Goal: Transaction & Acquisition: Book appointment/travel/reservation

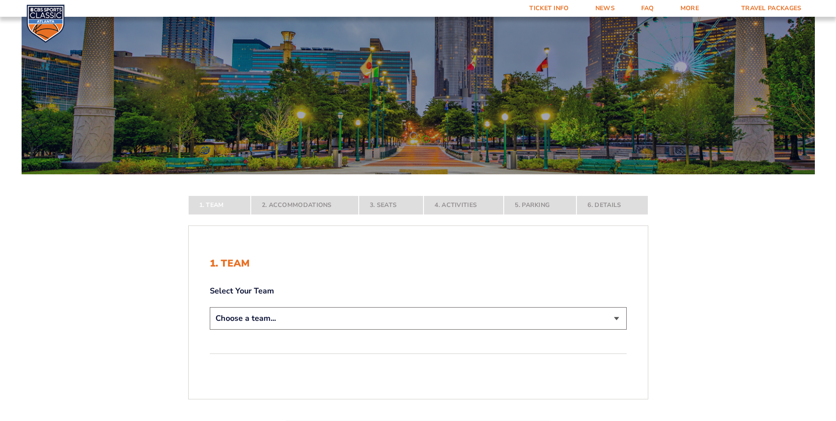
scroll to position [88, 0]
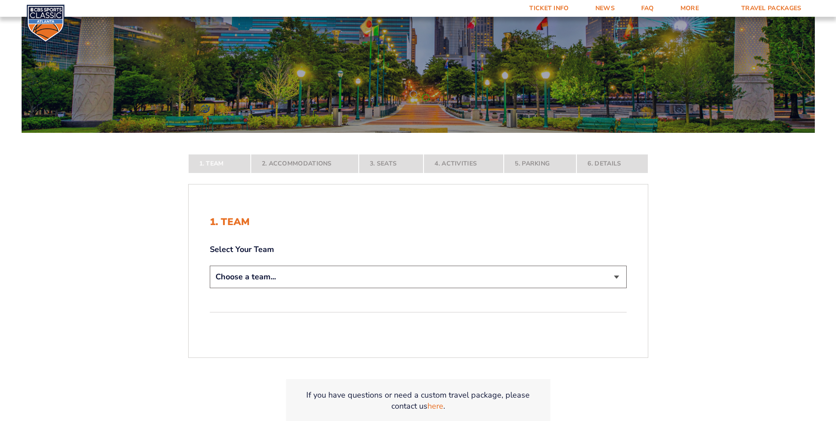
click at [611, 277] on select "Choose a team... [US_STATE] Wildcats [US_STATE] State Buckeyes [US_STATE] Tar H…" at bounding box center [418, 276] width 417 height 22
select select "12956"
click at [210, 288] on select "Choose a team... [US_STATE] Wildcats [US_STATE] State Buckeyes [US_STATE] Tar H…" at bounding box center [418, 276] width 417 height 22
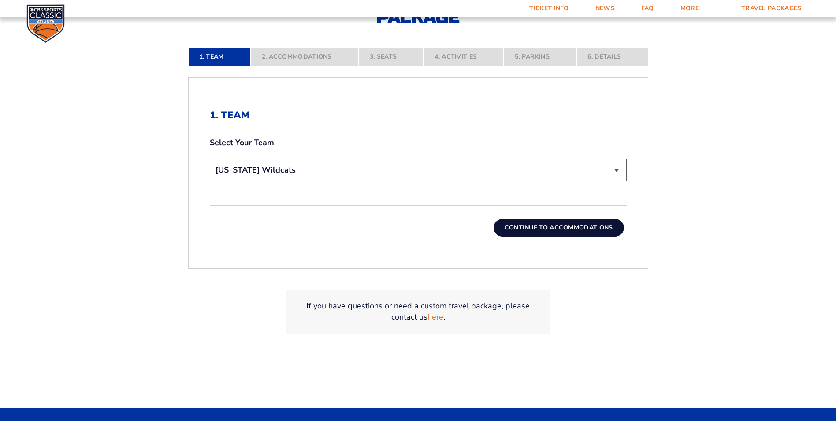
scroll to position [265, 0]
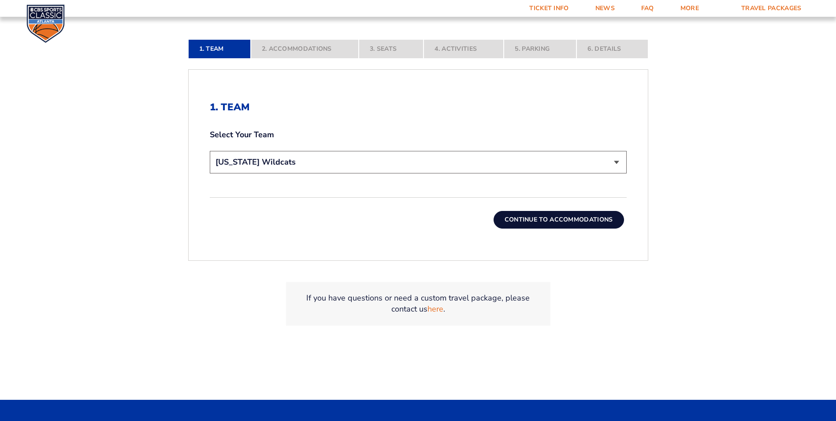
click at [552, 220] on button "Continue To Accommodations" at bounding box center [559, 220] width 130 height 18
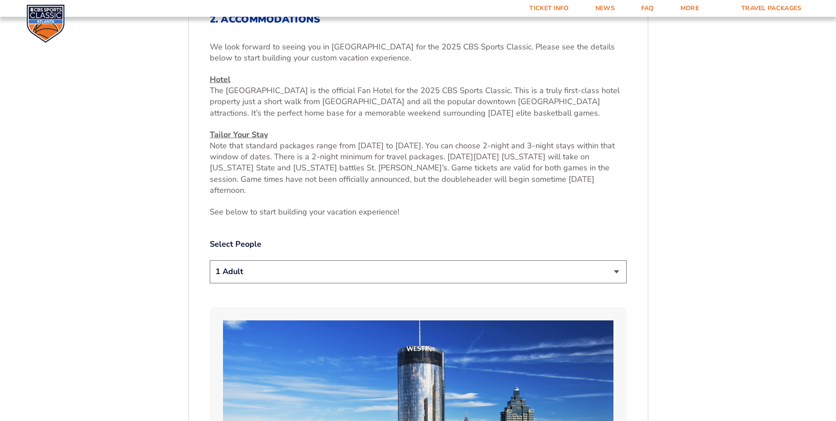
scroll to position [375, 0]
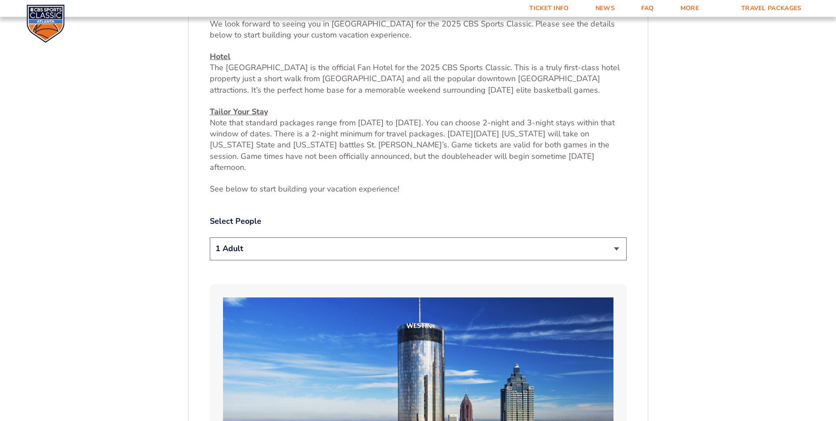
click at [614, 237] on select "1 Adult 2 Adults 3 Adults 4 Adults 2 Adults + 1 Child 2 Adults + 2 Children 2 A…" at bounding box center [418, 248] width 417 height 22
select select "2 Adults"
click at [210, 237] on select "1 Adult 2 Adults 3 Adults 4 Adults 2 Adults + 1 Child 2 Adults + 2 Children 2 A…" at bounding box center [418, 248] width 417 height 22
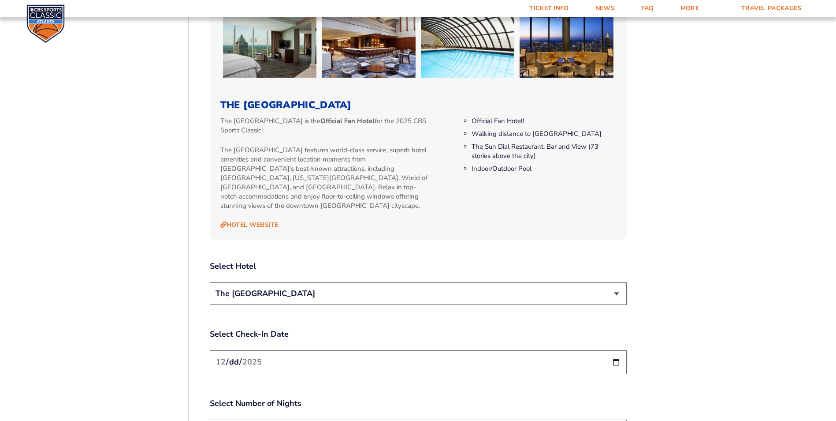
scroll to position [904, 0]
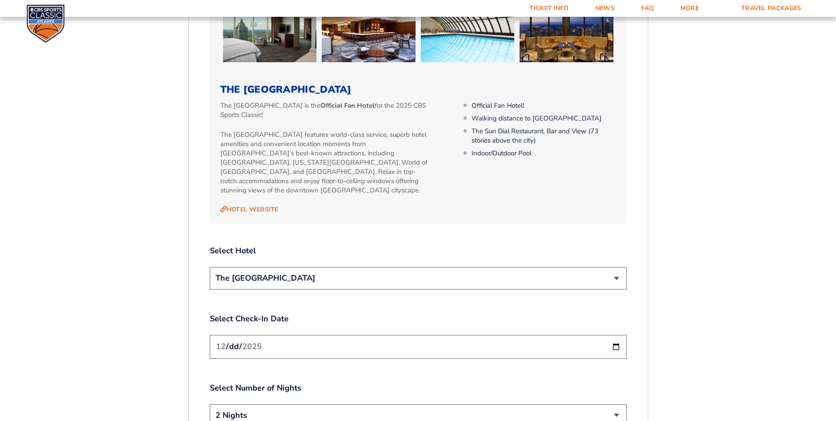
click at [619, 267] on select "The [GEOGRAPHIC_DATA]" at bounding box center [418, 278] width 417 height 22
click at [210, 267] on select "The [GEOGRAPHIC_DATA]" at bounding box center [418, 278] width 417 height 22
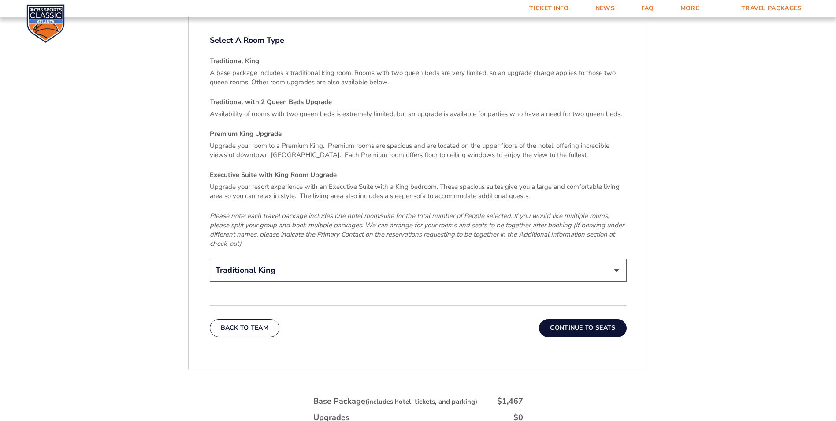
scroll to position [1345, 0]
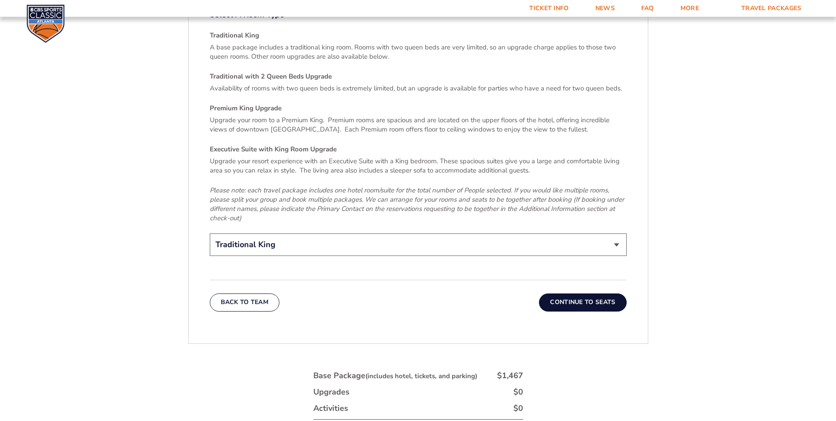
click at [582, 293] on button "Continue To Seats" at bounding box center [582, 302] width 87 height 18
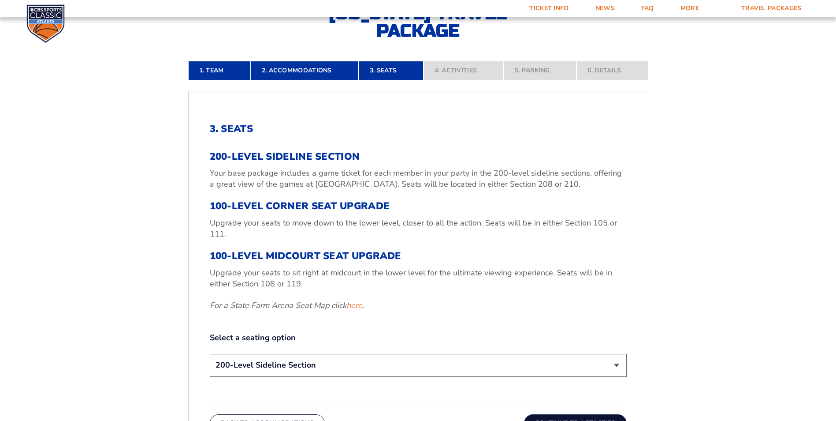
scroll to position [287, 0]
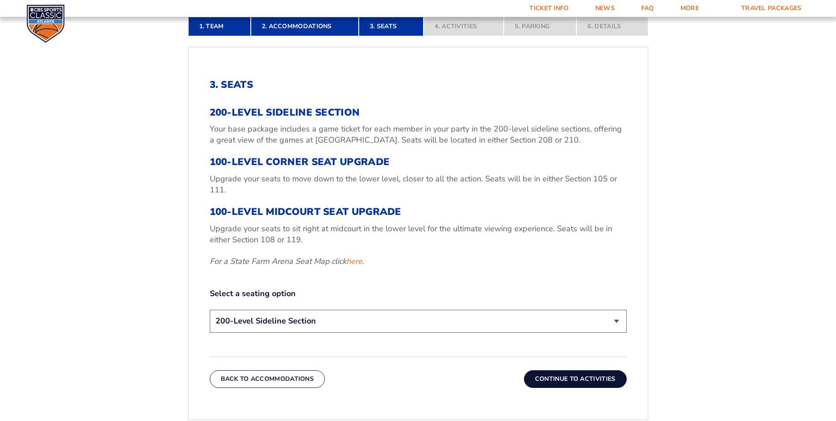
click at [615, 324] on select "200-Level Sideline Section 100-Level Corner Seat Upgrade (+$120 per person) 100…" at bounding box center [418, 320] width 417 height 22
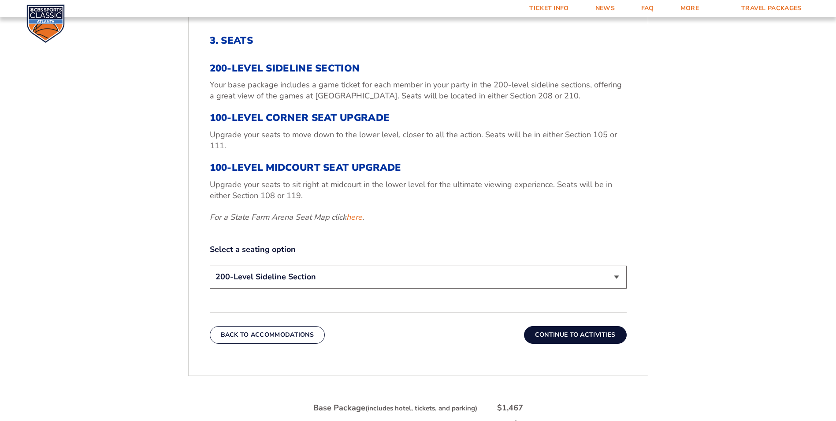
click at [610, 275] on select "200-Level Sideline Section 100-Level Corner Seat Upgrade (+$120 per person) 100…" at bounding box center [418, 276] width 417 height 22
select select "100-Level Corner Seat Upgrade"
click at [210, 265] on select "200-Level Sideline Section 100-Level Corner Seat Upgrade (+$120 per person) 100…" at bounding box center [418, 276] width 417 height 22
click at [575, 332] on button "Continue To Activities" at bounding box center [575, 335] width 103 height 18
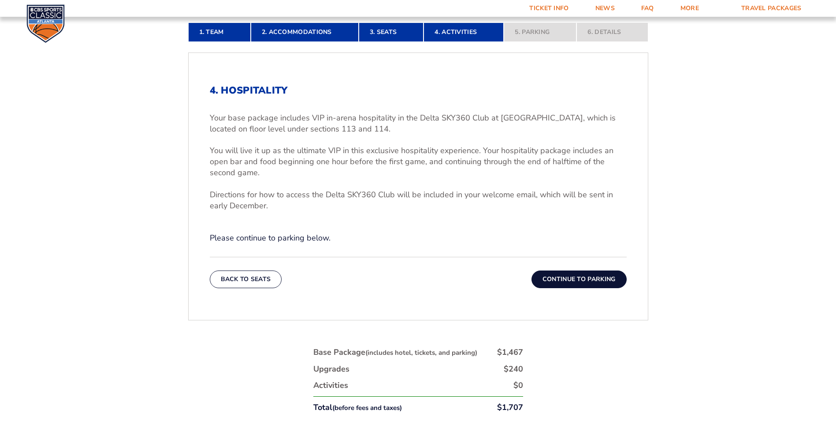
scroll to position [375, 0]
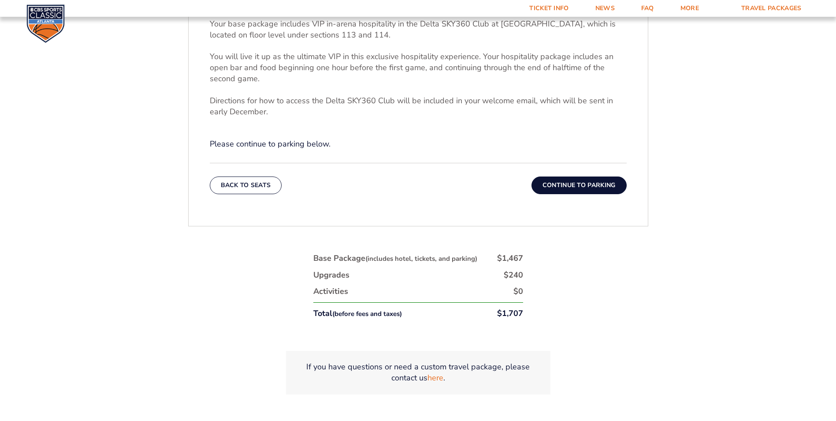
click at [559, 185] on button "Continue To Parking" at bounding box center [579, 185] width 95 height 18
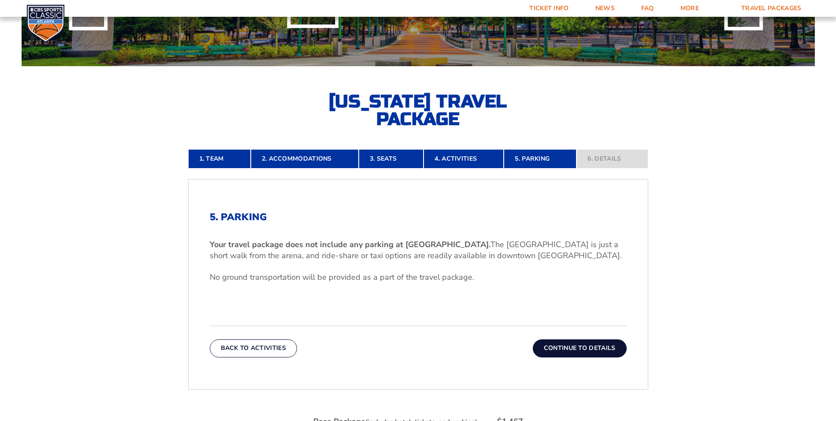
scroll to position [199, 0]
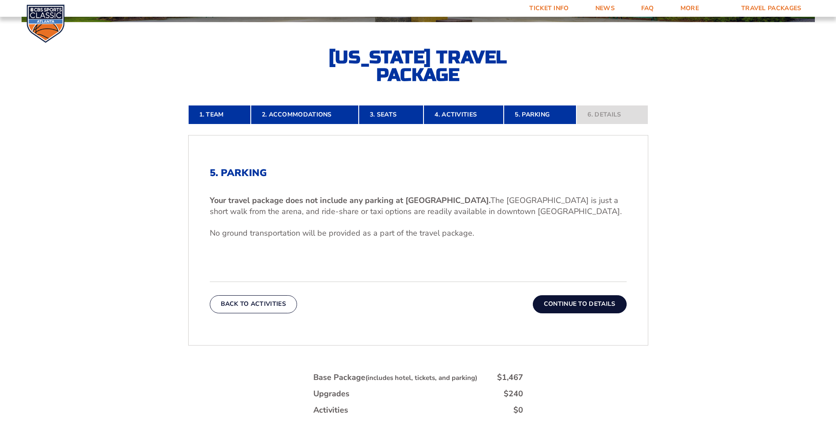
click at [569, 301] on button "Continue To Details" at bounding box center [580, 304] width 94 height 18
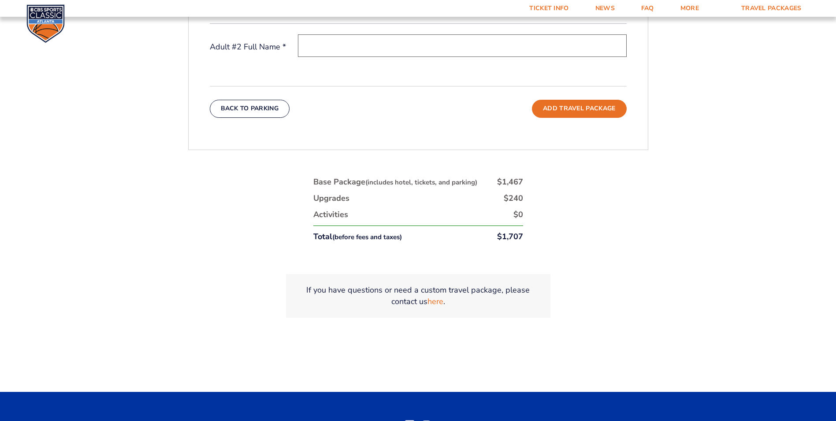
scroll to position [463, 0]
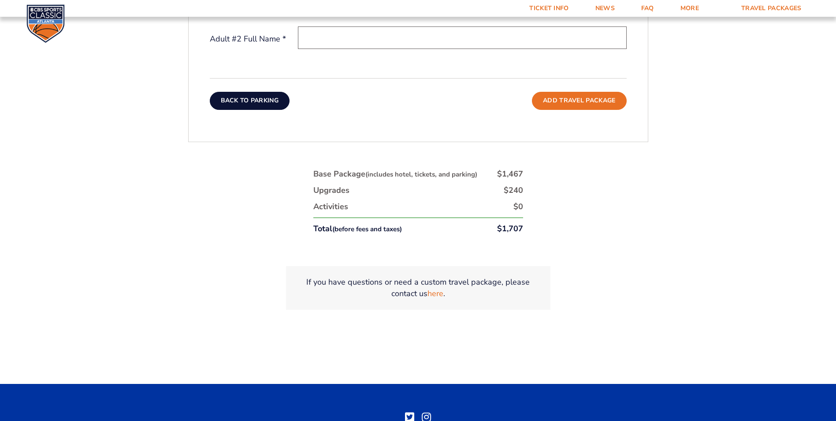
click at [242, 98] on button "Back To Parking" at bounding box center [250, 101] width 80 height 18
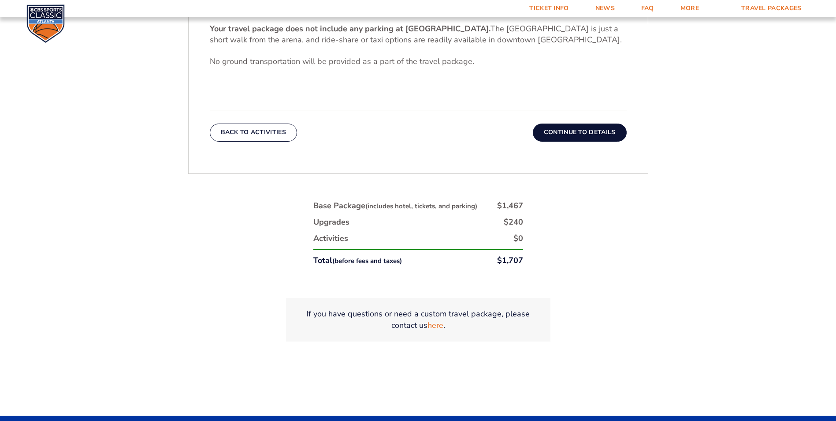
scroll to position [375, 0]
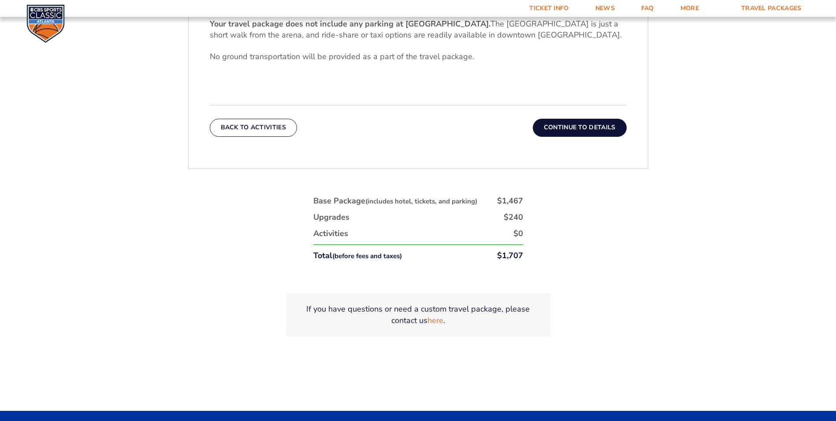
click at [232, 128] on button "Back To Activities" at bounding box center [253, 128] width 87 height 18
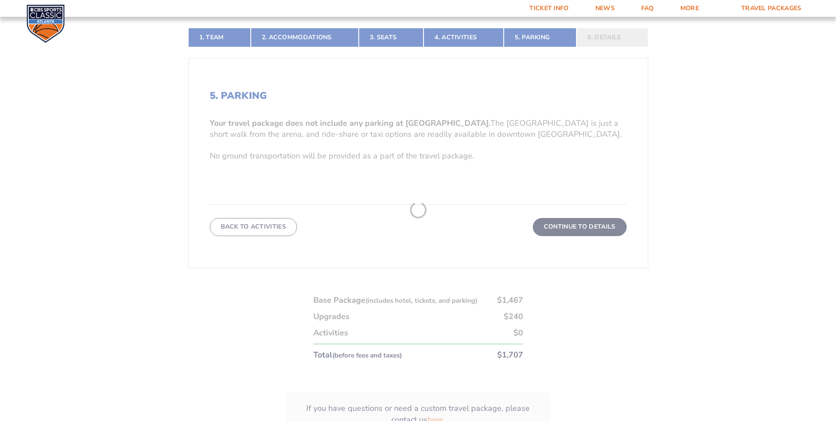
scroll to position [199, 0]
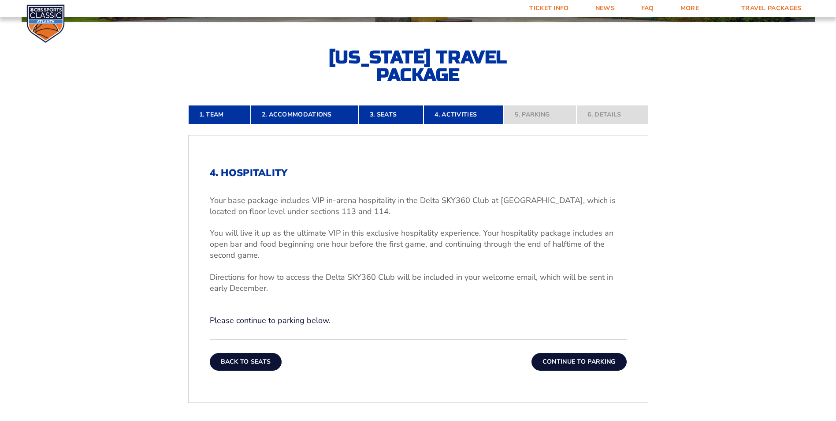
click at [246, 364] on button "Back To Seats" at bounding box center [246, 362] width 72 height 18
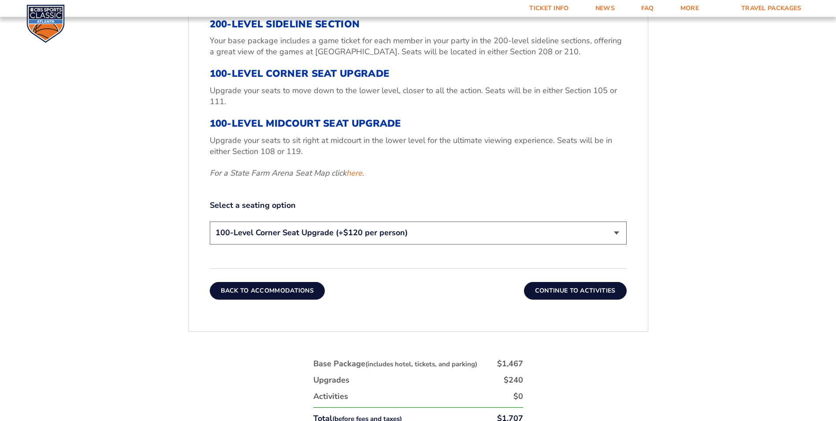
click at [259, 290] on button "Back To Accommodations" at bounding box center [268, 291] width 116 height 18
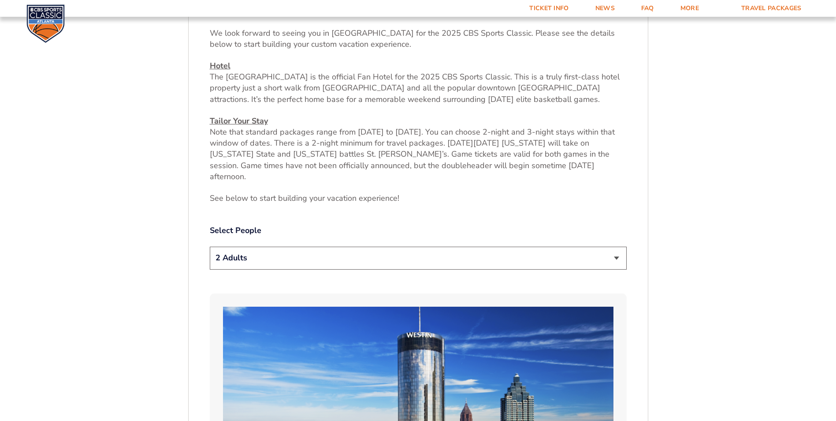
scroll to position [375, 0]
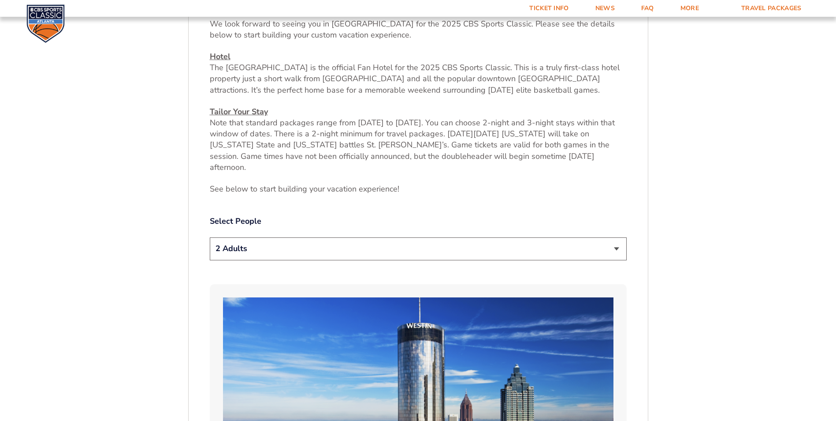
click at [615, 241] on select "1 Adult 2 Adults 3 Adults 4 Adults 2 Adults + 1 Child 2 Adults + 2 Children 2 A…" at bounding box center [418, 248] width 417 height 22
click at [210, 237] on select "1 Adult 2 Adults 3 Adults 4 Adults 2 Adults + 1 Child 2 Adults + 2 Children 2 A…" at bounding box center [418, 248] width 417 height 22
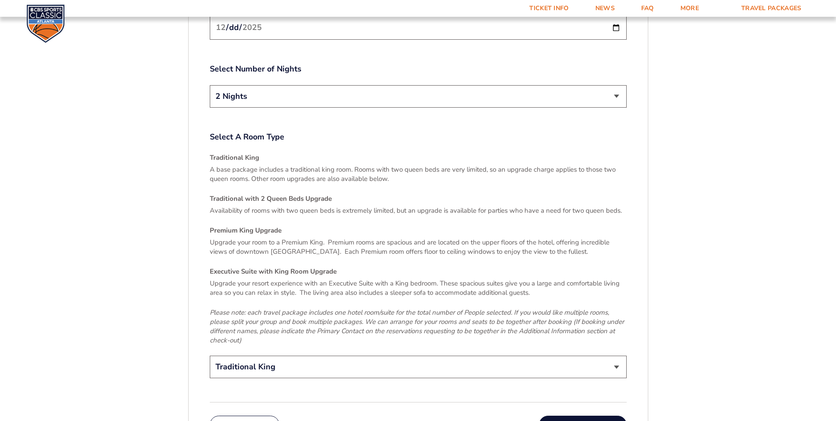
scroll to position [1257, 0]
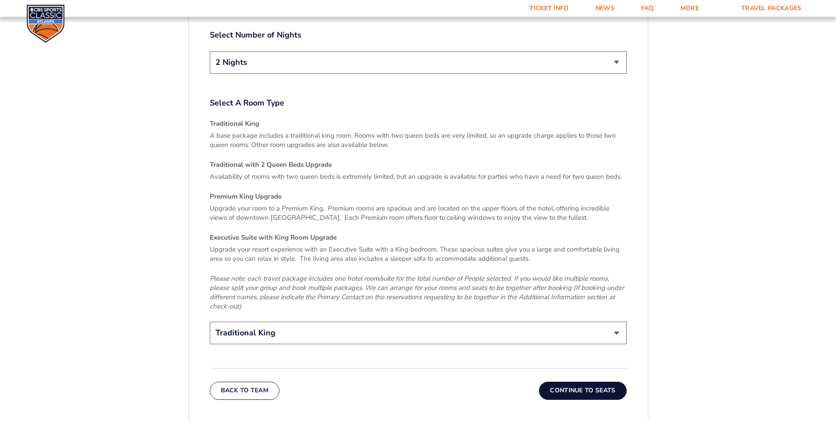
click at [575, 381] on button "Continue To Seats" at bounding box center [582, 390] width 87 height 18
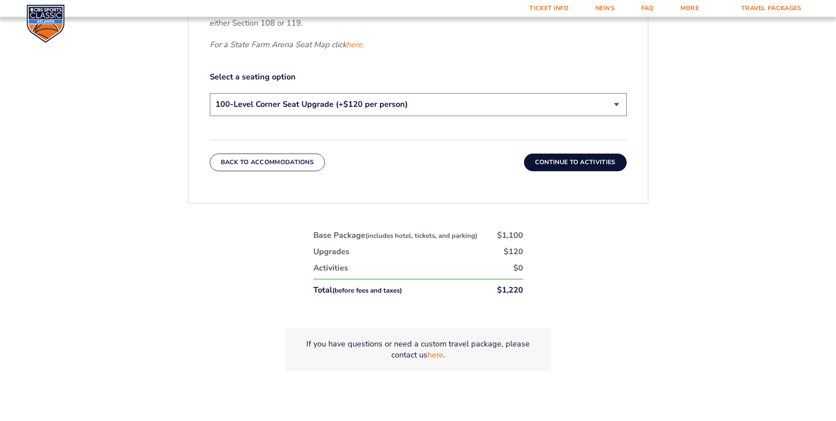
scroll to position [507, 0]
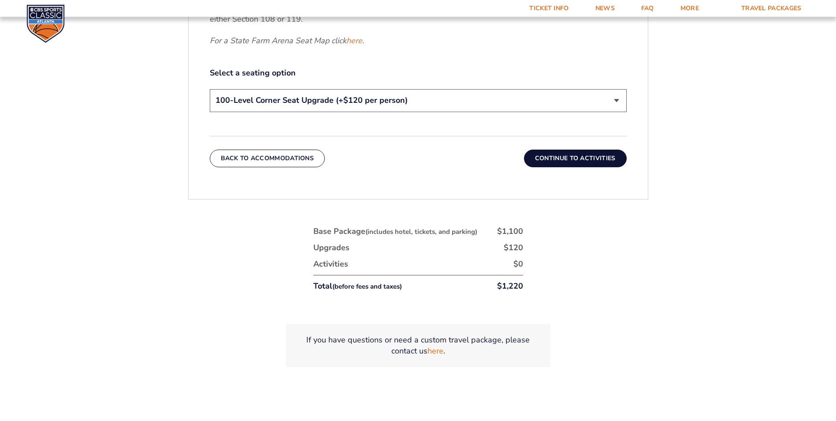
click at [567, 160] on button "Continue To Activities" at bounding box center [575, 158] width 103 height 18
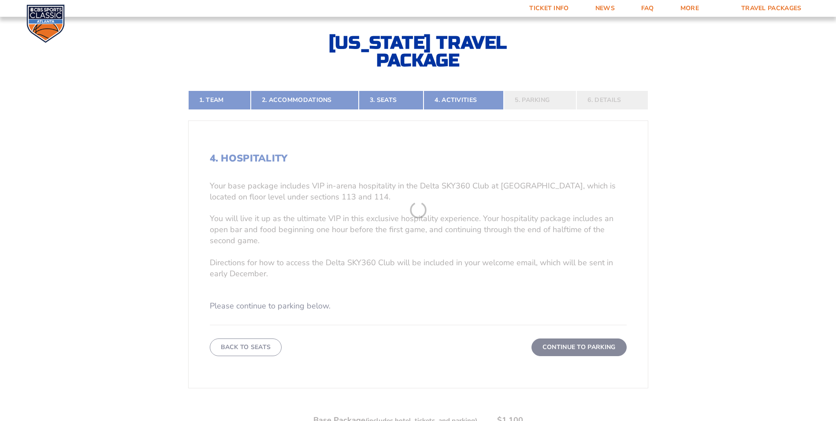
scroll to position [199, 0]
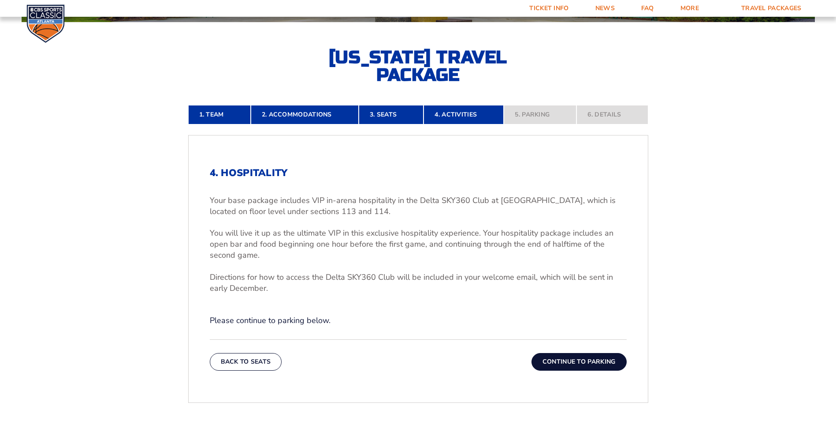
click at [561, 357] on button "Continue To Parking" at bounding box center [579, 362] width 95 height 18
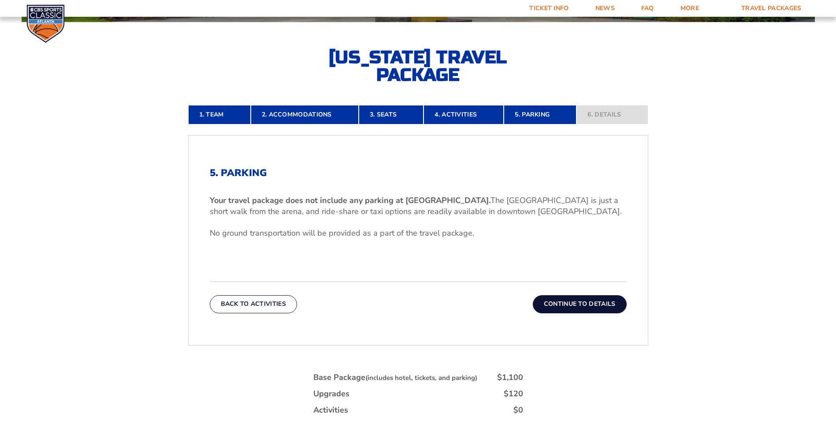
click at [573, 305] on button "Continue To Details" at bounding box center [580, 304] width 94 height 18
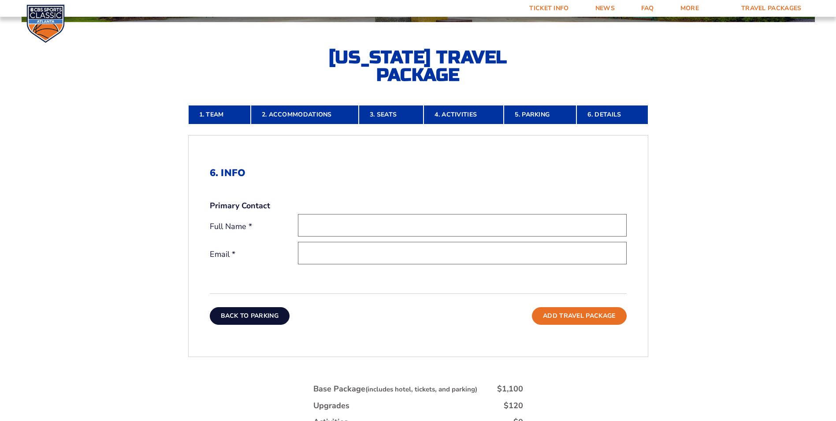
click at [266, 317] on button "Back To Parking" at bounding box center [250, 316] width 80 height 18
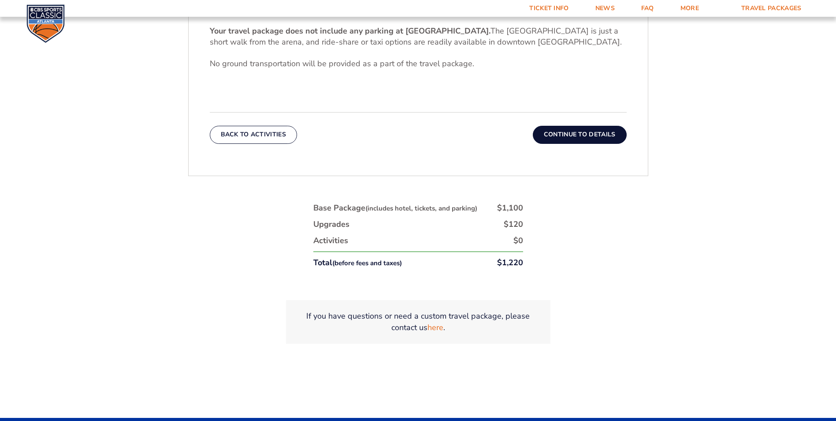
scroll to position [375, 0]
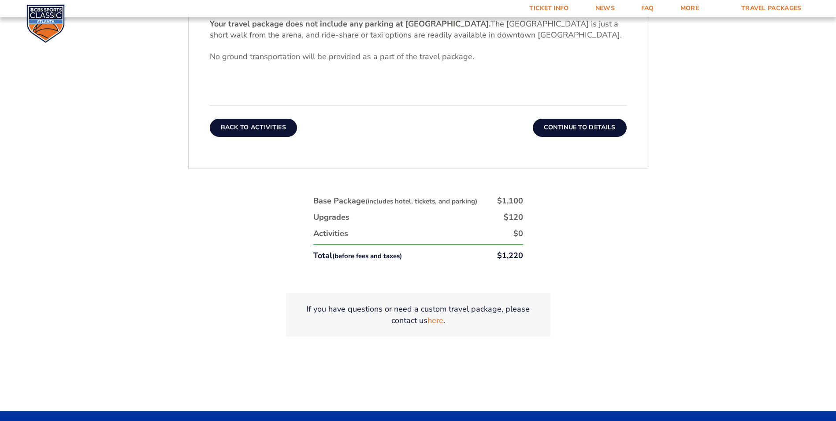
click at [246, 125] on button "Back To Activities" at bounding box center [253, 128] width 87 height 18
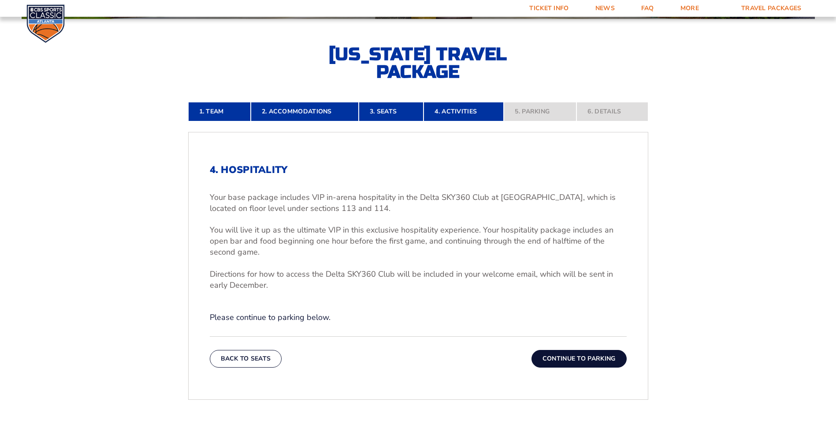
scroll to position [199, 0]
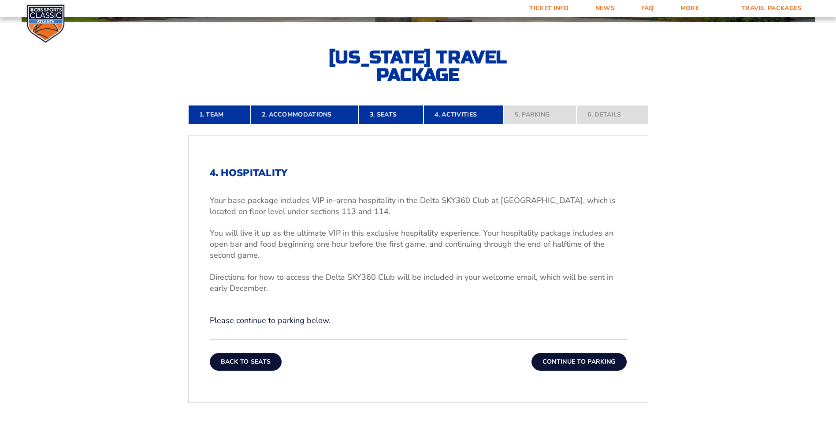
click at [230, 356] on button "Back To Seats" at bounding box center [246, 362] width 72 height 18
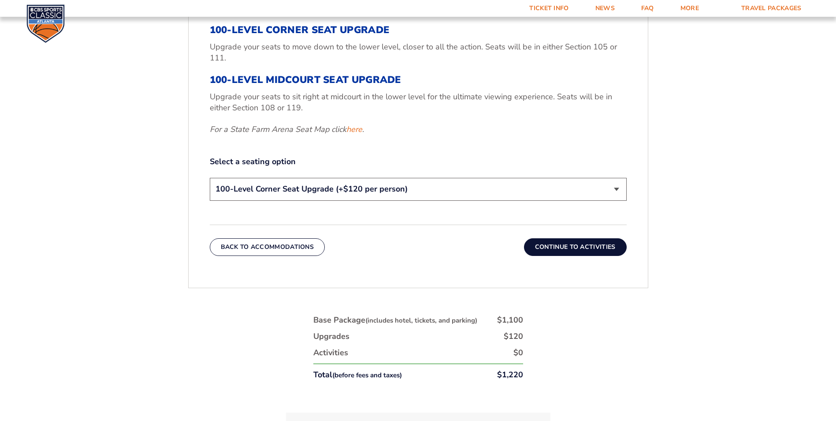
scroll to position [419, 0]
click at [242, 245] on button "Back To Accommodations" at bounding box center [268, 247] width 116 height 18
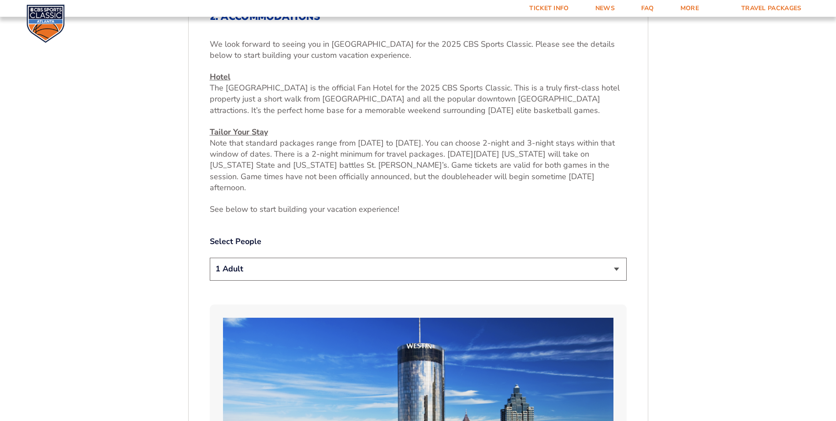
scroll to position [375, 0]
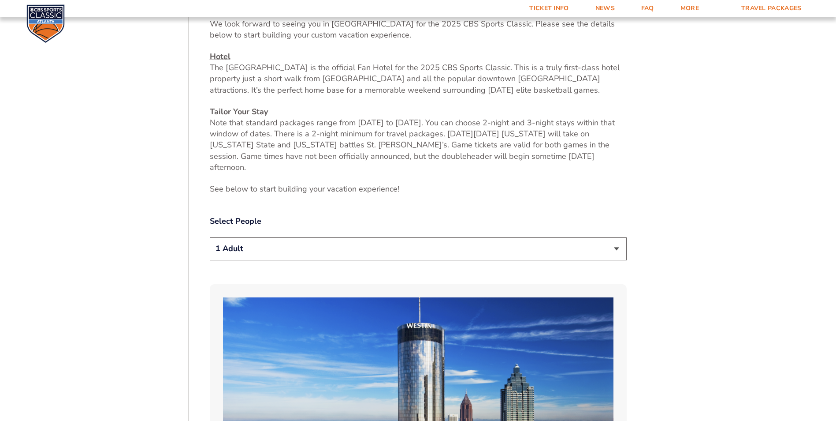
click at [618, 242] on select "1 Adult 2 Adults 3 Adults 4 Adults 2 Adults + 1 Child 2 Adults + 2 Children 2 A…" at bounding box center [418, 248] width 417 height 22
select select "4 Adults"
click at [210, 237] on select "1 Adult 2 Adults 3 Adults 4 Adults 2 Adults + 1 Child 2 Adults + 2 Children 2 A…" at bounding box center [418, 248] width 417 height 22
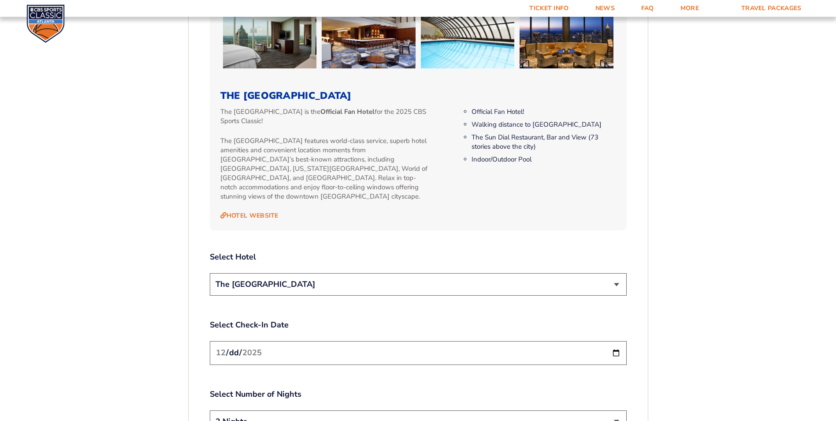
scroll to position [904, 0]
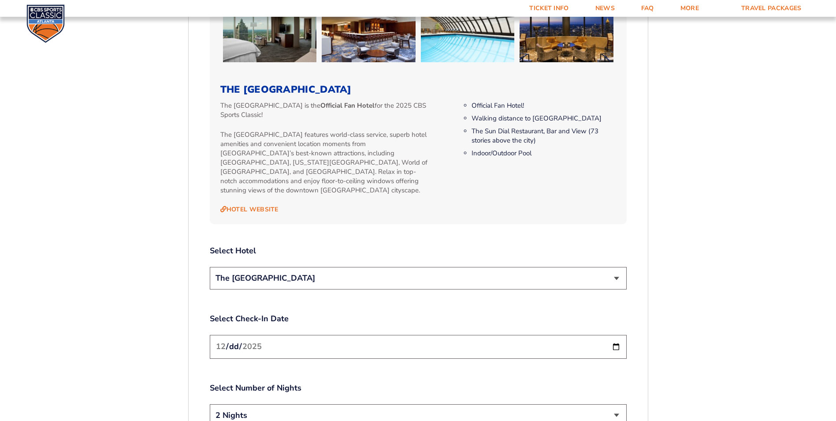
click at [615, 267] on select "The [GEOGRAPHIC_DATA]" at bounding box center [418, 278] width 417 height 22
click at [210, 267] on select "The [GEOGRAPHIC_DATA]" at bounding box center [418, 278] width 417 height 22
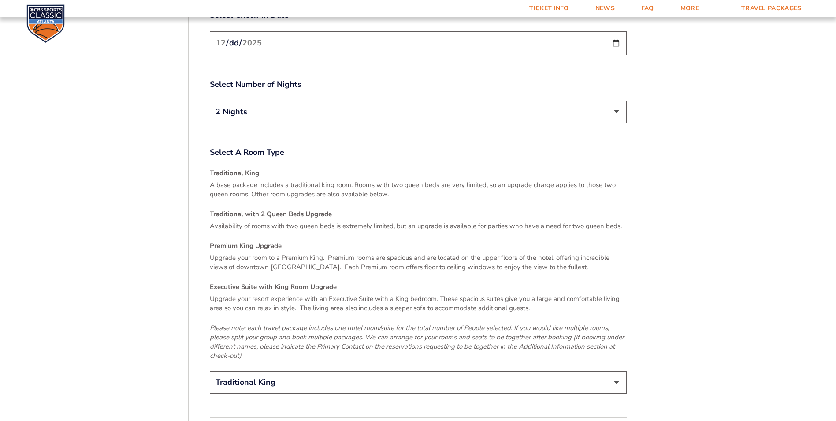
scroll to position [1301, 0]
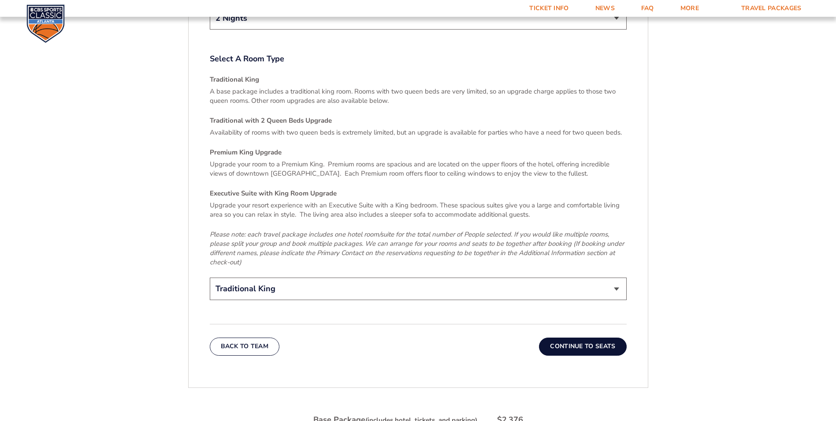
click at [616, 277] on select "Traditional King Traditional with 2 Queen Beds Upgrade (+$45 per night) Premium…" at bounding box center [418, 288] width 417 height 22
select select "Traditional with 2 Queen Beds Upgrade"
click at [210, 277] on select "Traditional King Traditional with 2 Queen Beds Upgrade (+$45 per night) Premium…" at bounding box center [418, 288] width 417 height 22
click at [587, 337] on button "Continue To Seats" at bounding box center [582, 346] width 87 height 18
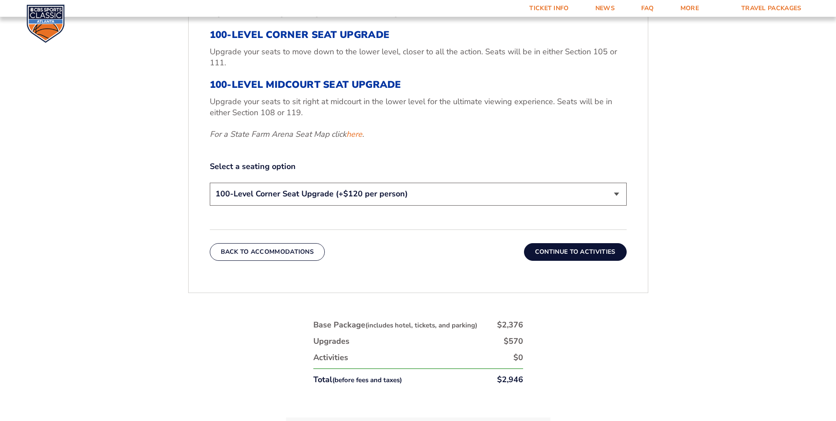
scroll to position [419, 0]
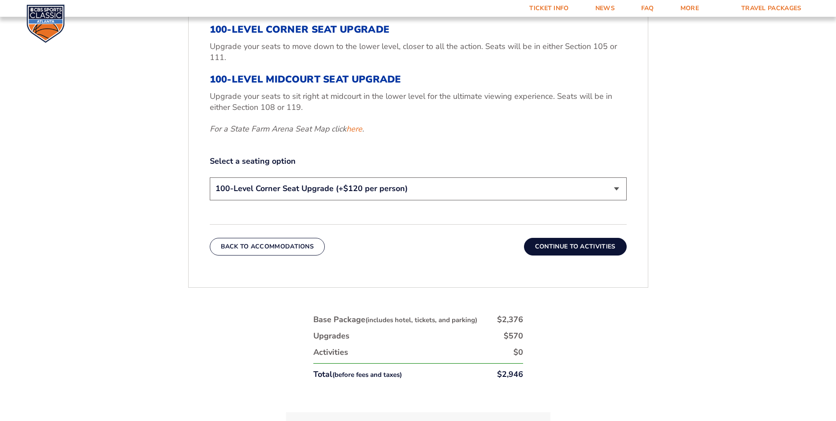
click at [578, 247] on button "Continue To Activities" at bounding box center [575, 247] width 103 height 18
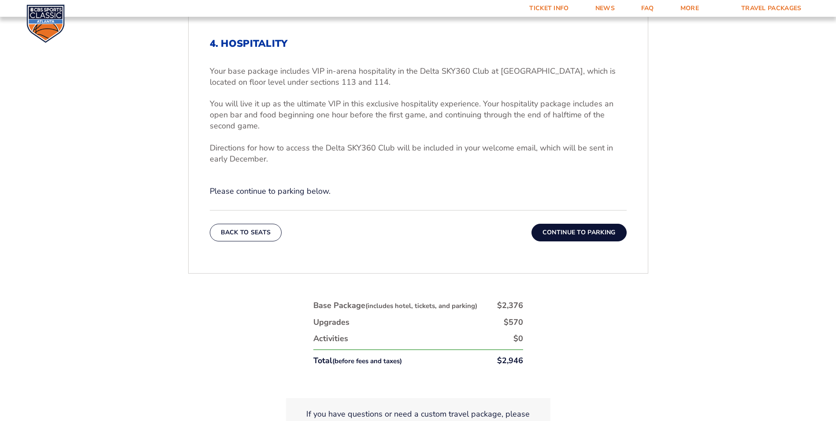
scroll to position [287, 0]
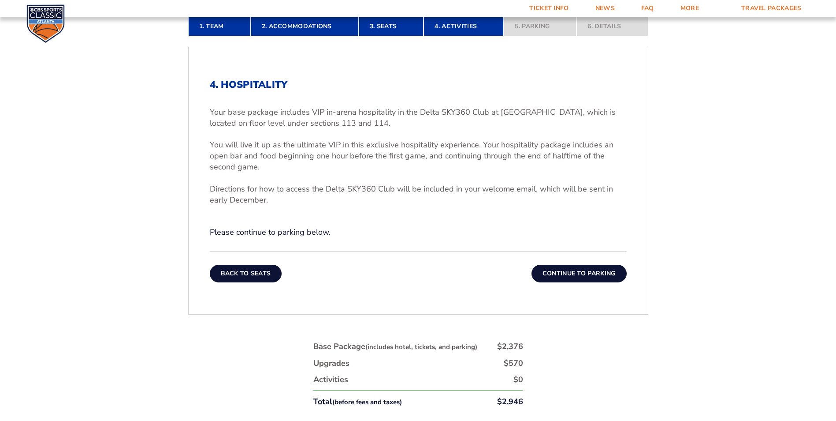
click at [268, 272] on button "Back To Seats" at bounding box center [246, 274] width 72 height 18
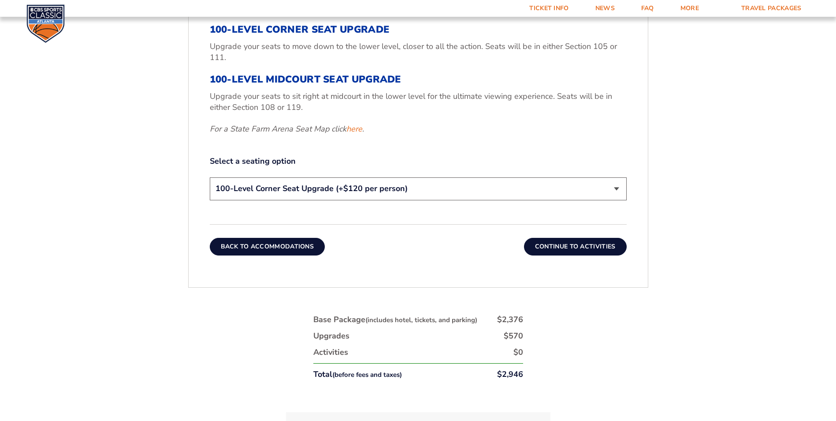
click at [267, 248] on button "Back To Accommodations" at bounding box center [268, 247] width 116 height 18
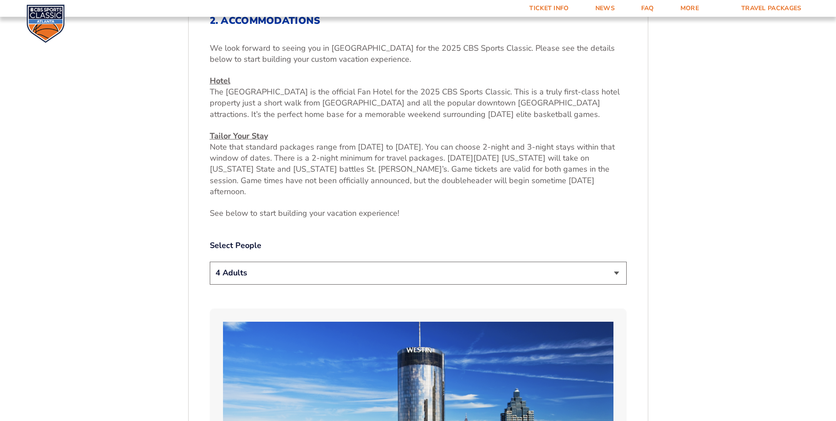
scroll to position [375, 0]
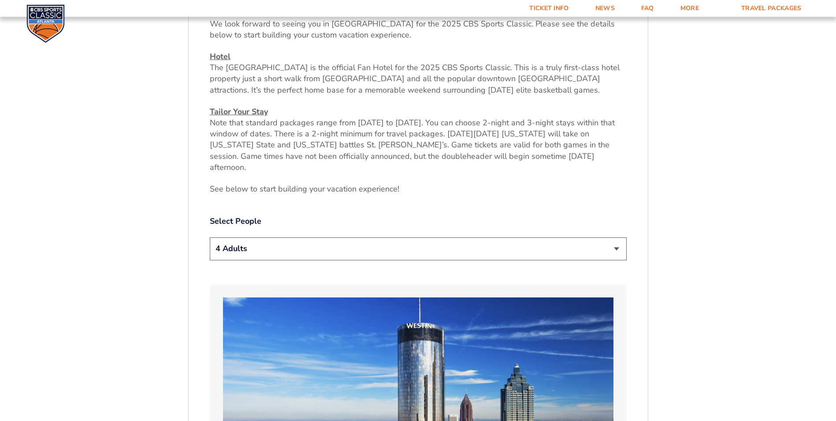
click at [617, 238] on select "1 Adult 2 Adults 3 Adults 4 Adults 2 Adults + 1 Child 2 Adults + 2 Children 2 A…" at bounding box center [418, 248] width 417 height 22
click at [210, 237] on select "1 Adult 2 Adults 3 Adults 4 Adults 2 Adults + 1 Child 2 Adults + 2 Children 2 A…" at bounding box center [418, 248] width 417 height 22
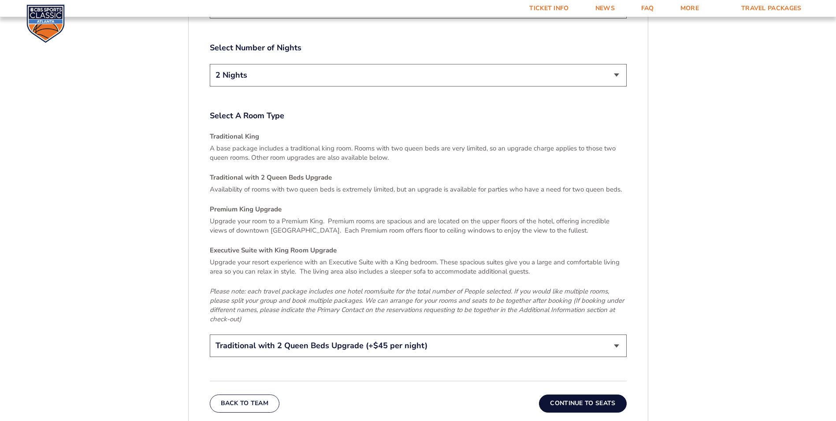
scroll to position [1257, 0]
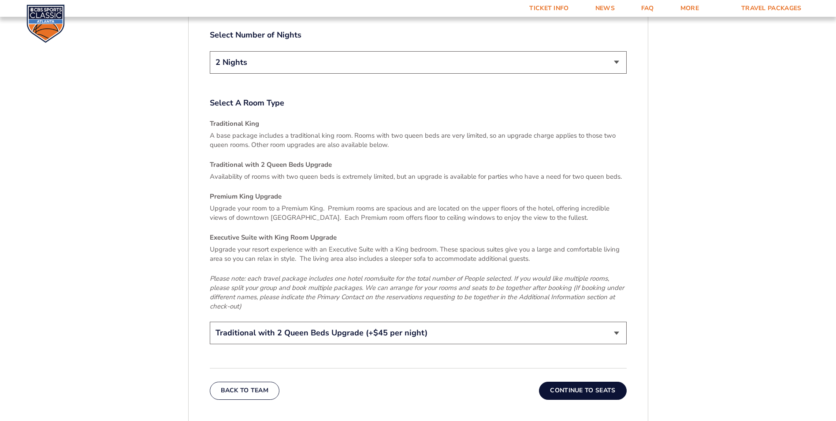
click at [596, 381] on button "Continue To Seats" at bounding box center [582, 390] width 87 height 18
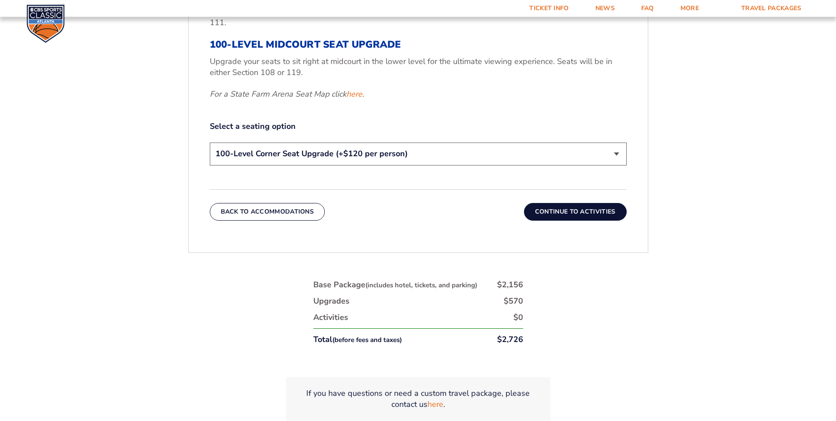
scroll to position [507, 0]
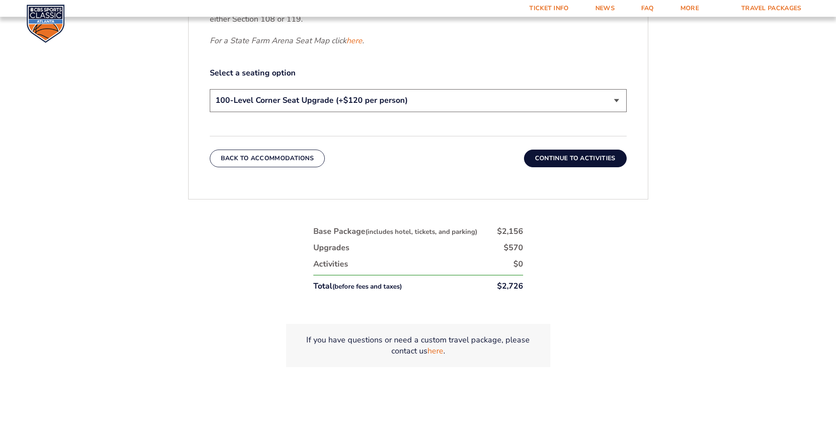
click at [585, 155] on button "Continue To Activities" at bounding box center [575, 158] width 103 height 18
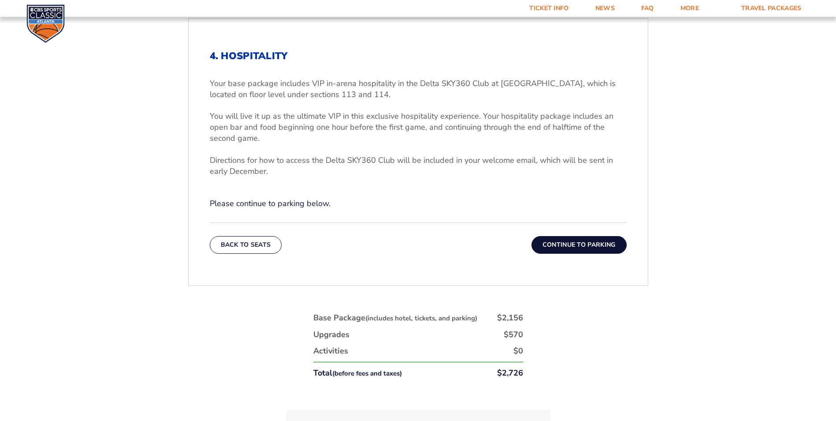
scroll to position [331, 0]
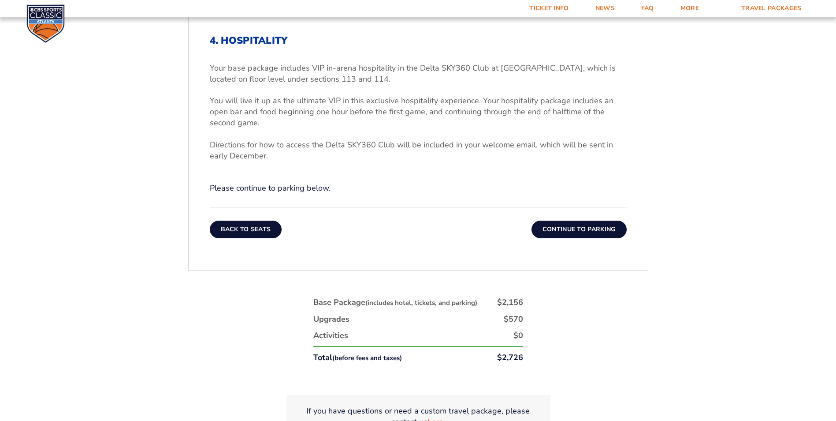
click at [259, 224] on button "Back To Seats" at bounding box center [246, 229] width 72 height 18
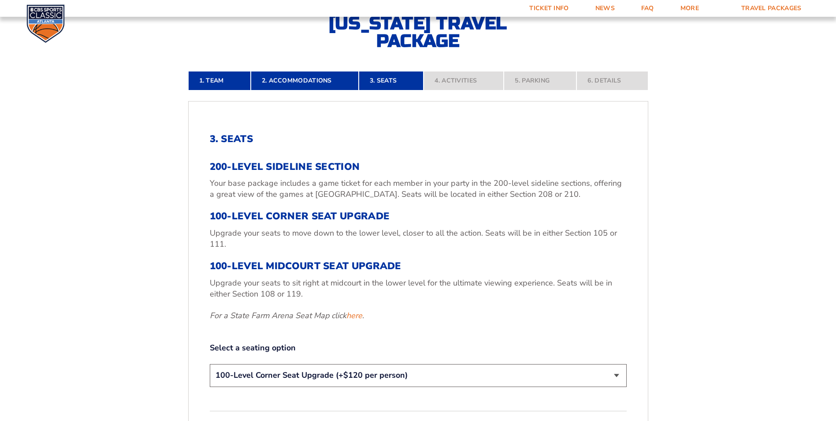
scroll to position [419, 0]
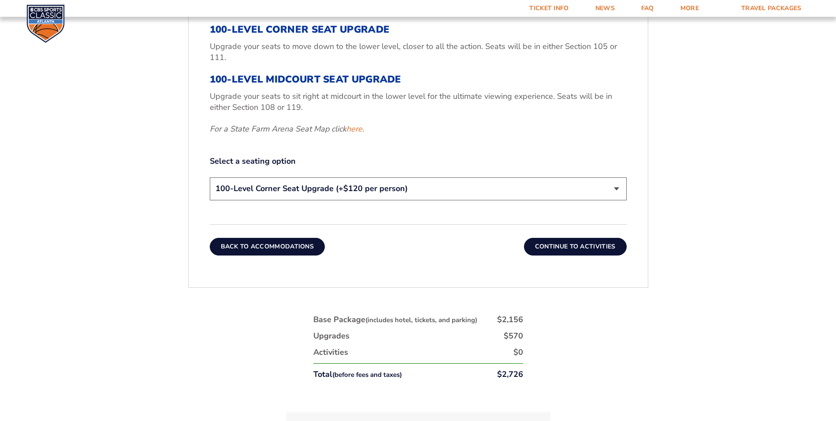
click at [255, 243] on button "Back To Accommodations" at bounding box center [268, 247] width 116 height 18
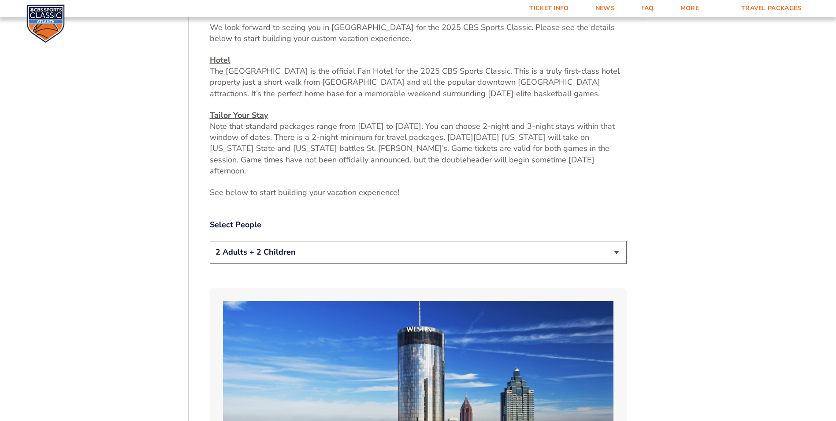
scroll to position [375, 0]
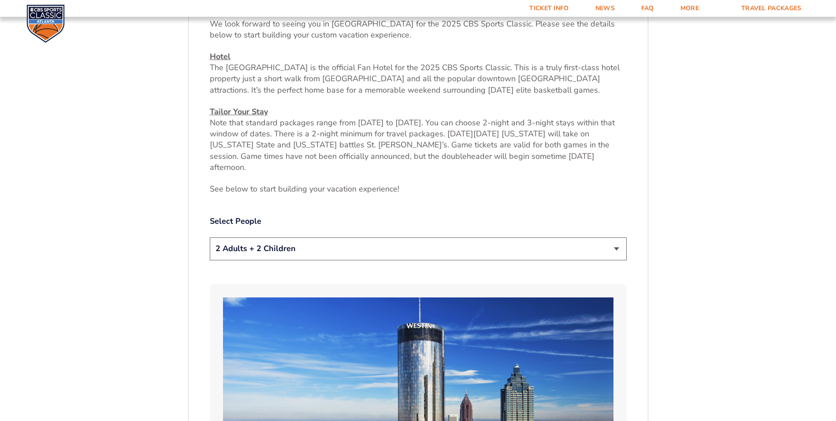
click at [275, 239] on select "1 Adult 2 Adults 3 Adults 4 Adults 2 Adults + 1 Child 2 Adults + 2 Children 2 A…" at bounding box center [418, 248] width 417 height 22
select select "2 Adults"
click at [210, 237] on select "1 Adult 2 Adults 3 Adults 4 Adults 2 Adults + 1 Child 2 Adults + 2 Children 2 A…" at bounding box center [418, 248] width 417 height 22
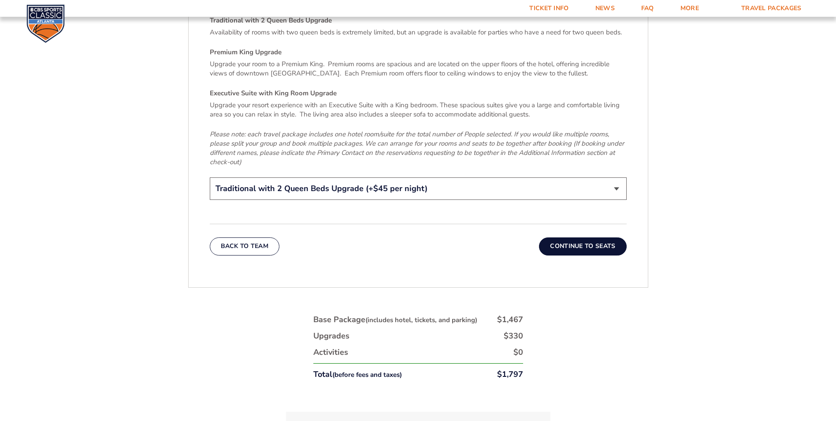
scroll to position [1433, 0]
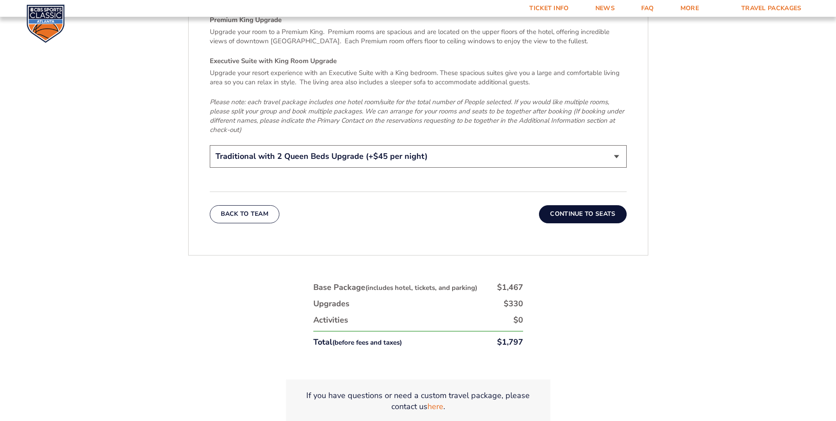
click at [587, 205] on button "Continue To Seats" at bounding box center [582, 214] width 87 height 18
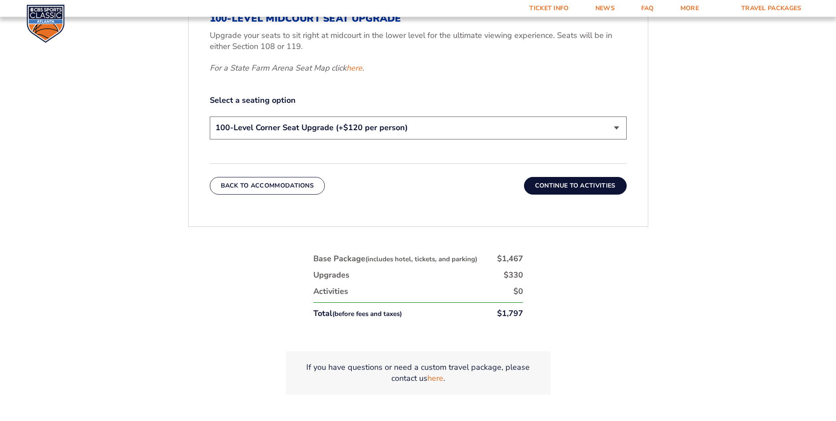
scroll to position [507, 0]
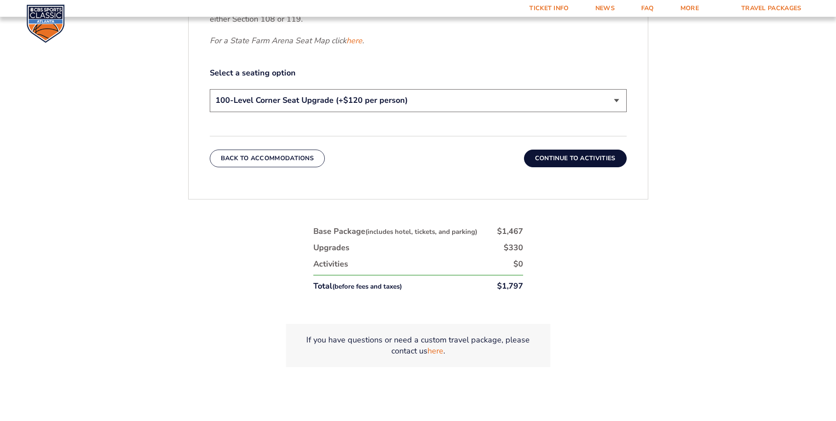
click at [586, 160] on button "Continue To Activities" at bounding box center [575, 158] width 103 height 18
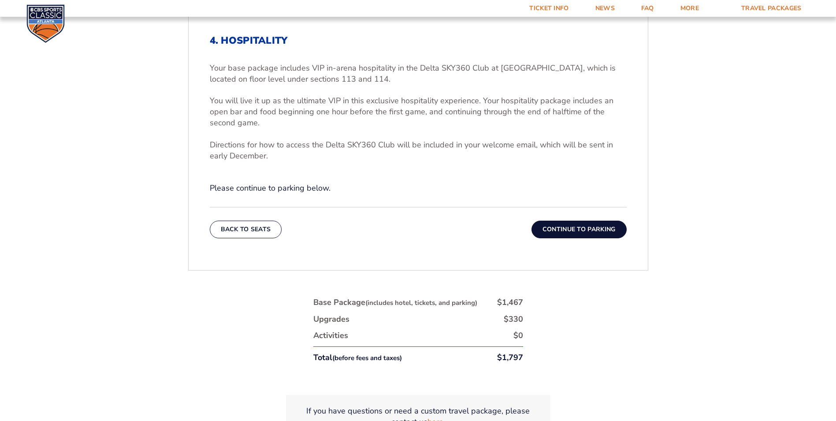
click at [596, 228] on button "Continue To Parking" at bounding box center [579, 229] width 95 height 18
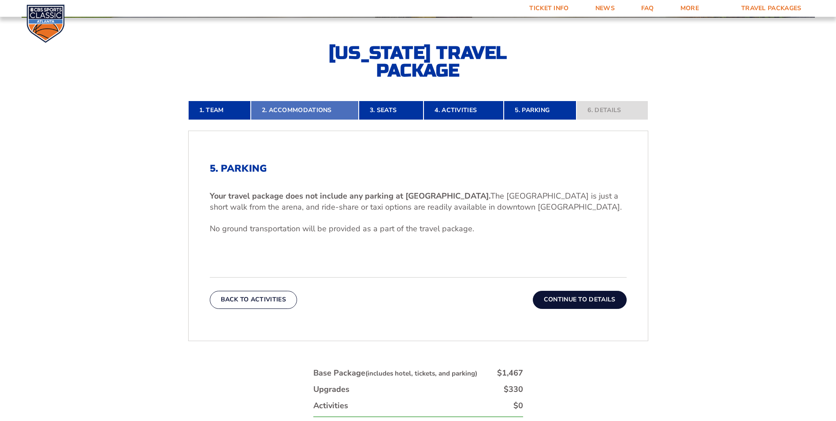
scroll to position [199, 0]
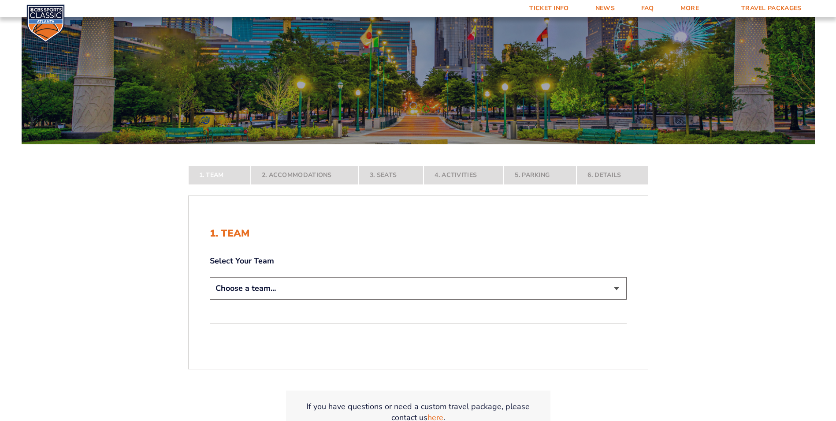
scroll to position [88, 0]
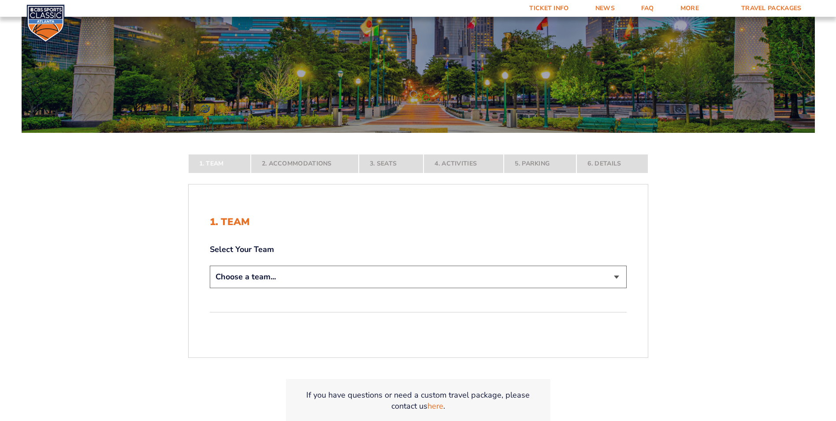
click at [619, 277] on select "Choose a team... [US_STATE] Wildcats [US_STATE] State Buckeyes [US_STATE] Tar H…" at bounding box center [418, 276] width 417 height 22
select select "12956"
click at [210, 288] on select "Choose a team... [US_STATE] Wildcats [US_STATE] State Buckeyes [US_STATE] Tar H…" at bounding box center [418, 276] width 417 height 22
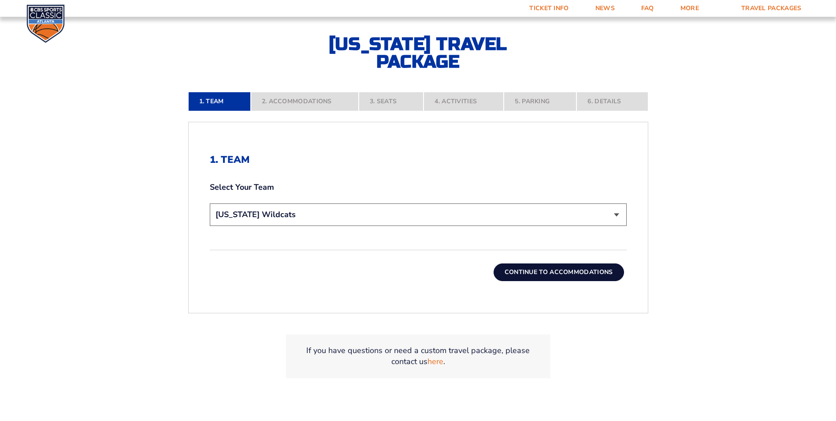
scroll to position [220, 0]
